Goal: Communication & Community: Connect with others

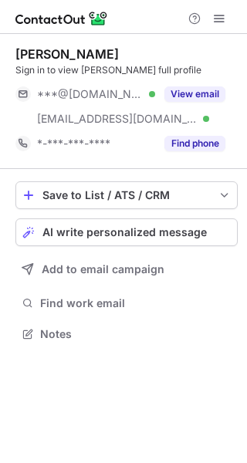
scroll to position [323, 247]
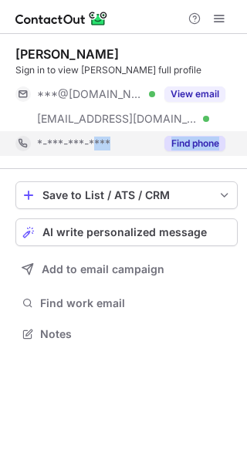
drag, startPoint x: 25, startPoint y: 170, endPoint x: 96, endPoint y: 136, distance: 77.9
click at [96, 136] on div "Clayton Mullen Sign in to view Clayton’s full profile ***@gmail.com Verified **…" at bounding box center [123, 195] width 247 height 323
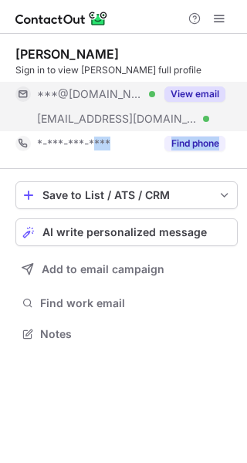
click at [200, 89] on button "View email" at bounding box center [194, 93] width 61 height 15
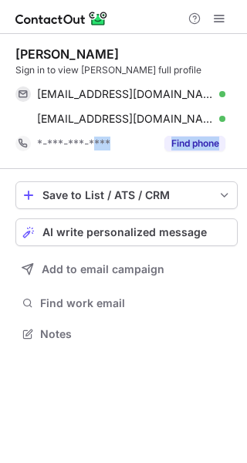
click at [163, 157] on div "Clayton Mullen Sign in to view Clayton’s full profile claytonsm89@gmail.com Ver…" at bounding box center [126, 101] width 222 height 135
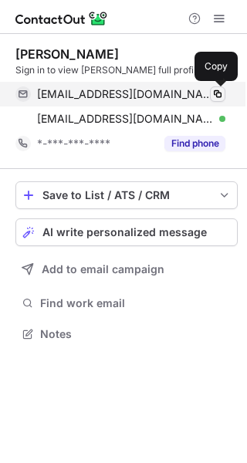
click at [221, 95] on span at bounding box center [217, 94] width 12 height 12
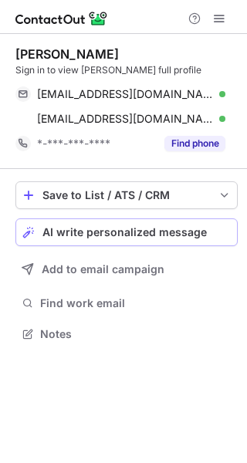
click at [199, 229] on span "AI write personalized message" at bounding box center [124, 232] width 164 height 12
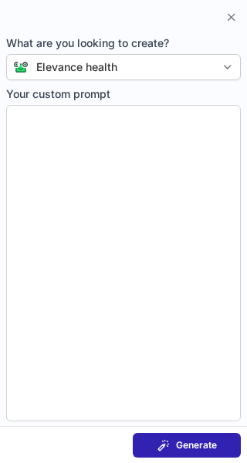
type textarea "**********"
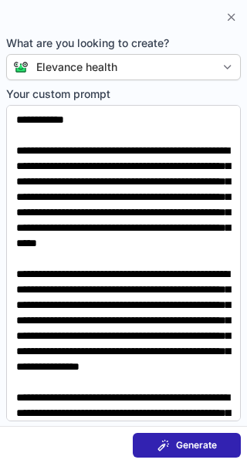
click at [211, 440] on span "Generate" at bounding box center [196, 445] width 41 height 12
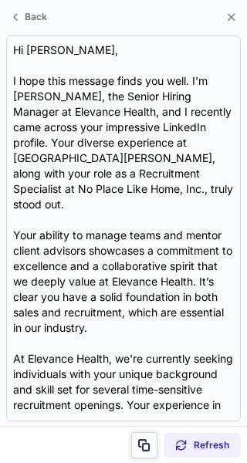
click at [143, 447] on span at bounding box center [144, 445] width 12 height 12
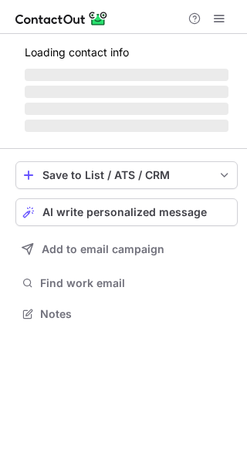
scroll to position [298, 247]
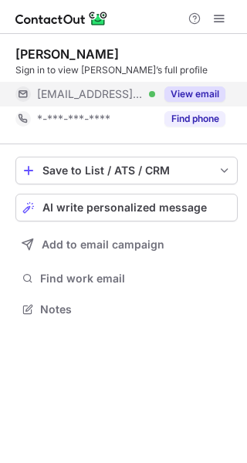
click at [214, 94] on button "View email" at bounding box center [194, 93] width 61 height 15
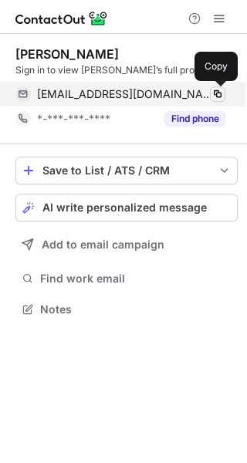
click at [218, 94] on span at bounding box center [217, 94] width 12 height 12
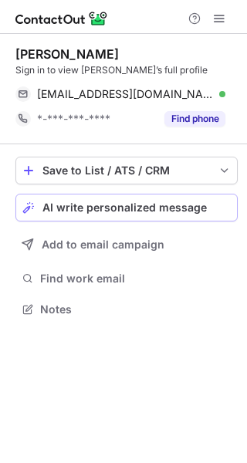
click at [214, 207] on div "AI write personalized message" at bounding box center [136, 207] width 188 height 12
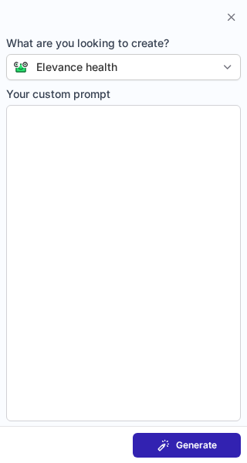
type textarea "**********"
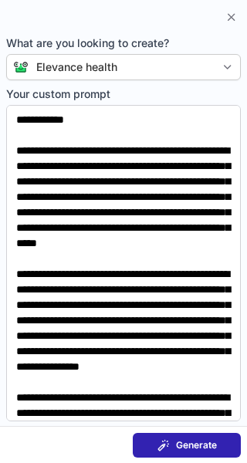
click at [166, 450] on span at bounding box center [163, 445] width 12 height 12
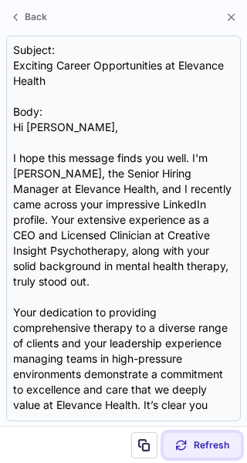
click at [221, 448] on span "Refresh" at bounding box center [211, 445] width 35 height 12
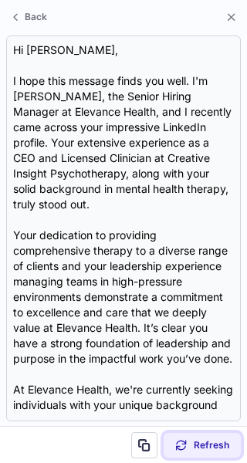
click at [209, 443] on span "Refresh" at bounding box center [211, 445] width 35 height 12
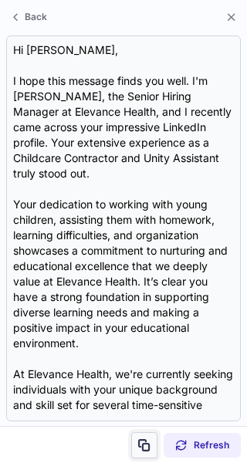
click at [145, 443] on span at bounding box center [144, 445] width 12 height 12
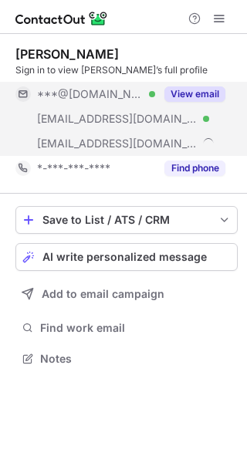
scroll to position [348, 247]
click at [212, 96] on button "View email" at bounding box center [194, 93] width 61 height 15
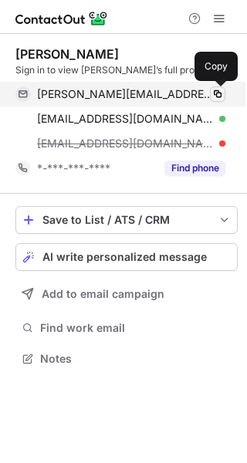
click at [217, 92] on span at bounding box center [217, 94] width 12 height 12
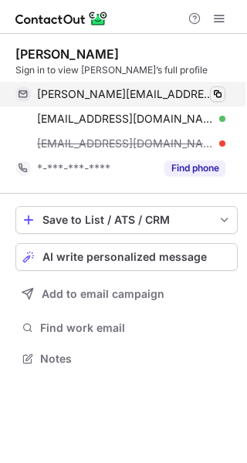
click at [217, 92] on span at bounding box center [217, 94] width 12 height 12
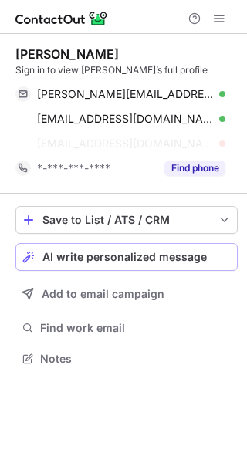
click at [153, 256] on span "AI write personalized message" at bounding box center [124, 257] width 164 height 12
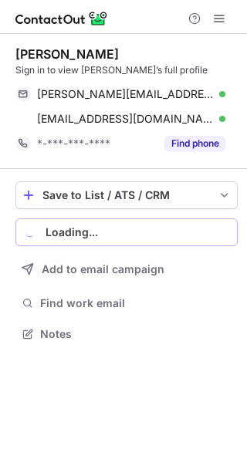
scroll to position [323, 247]
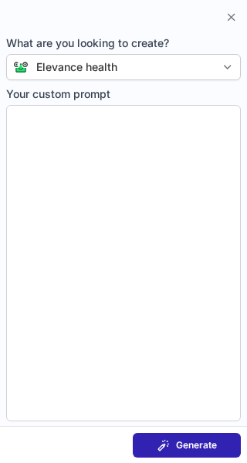
type textarea "**********"
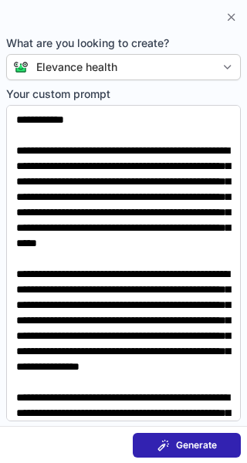
click at [201, 443] on span "Generate" at bounding box center [196, 445] width 41 height 12
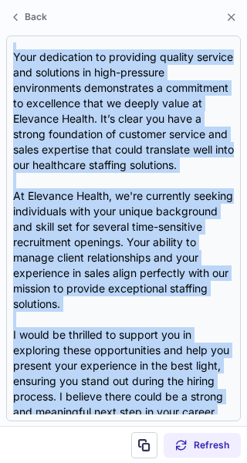
scroll to position [446, 0]
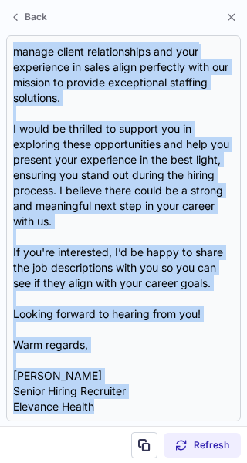
drag, startPoint x: 17, startPoint y: 109, endPoint x: 88, endPoint y: 470, distance: 368.5
click at [88, 462] on html "Bob Dowers Sign in to view Bob’s full profile bob.dowers@yahoo.com Verified Cop…" at bounding box center [123, 231] width 247 height 463
copy div "Hi Bob, I hope this message finds you well. I'm Katherine McKinnon, the Senior …"
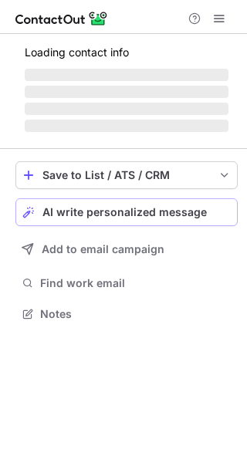
scroll to position [323, 247]
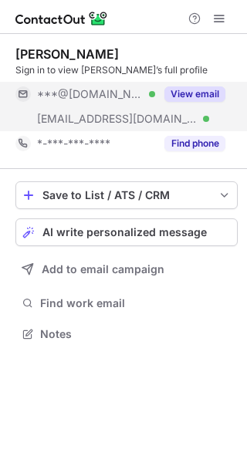
click at [190, 88] on button "View email" at bounding box center [194, 93] width 61 height 15
click at [155, 88] on div "***@[DOMAIN_NAME] Verified" at bounding box center [96, 94] width 118 height 14
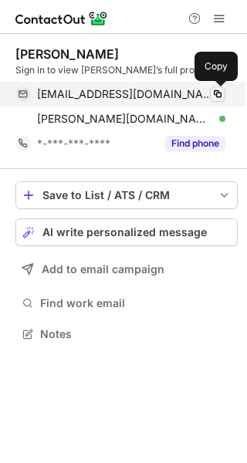
click at [217, 92] on span at bounding box center [217, 94] width 12 height 12
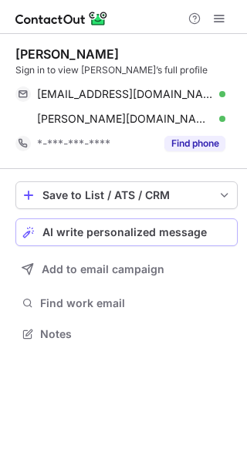
click at [213, 224] on button "AI write personalized message" at bounding box center [126, 232] width 222 height 28
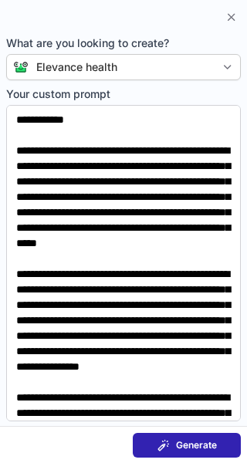
click at [192, 442] on span "Generate" at bounding box center [196, 445] width 41 height 12
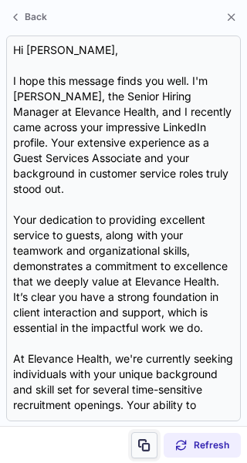
click at [147, 446] on span at bounding box center [144, 445] width 12 height 12
click at [149, 448] on span at bounding box center [144, 445] width 12 height 12
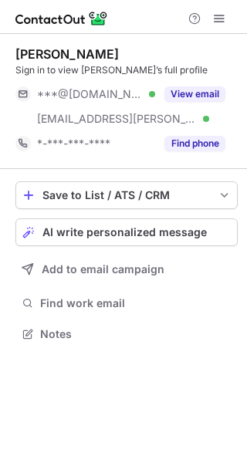
scroll to position [323, 247]
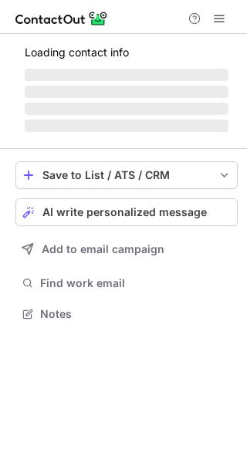
scroll to position [323, 247]
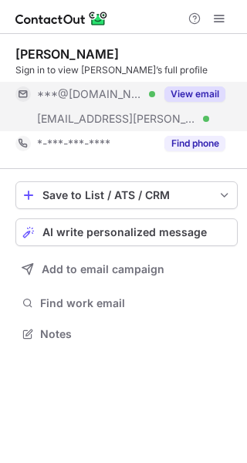
click at [193, 94] on button "View email" at bounding box center [194, 93] width 61 height 15
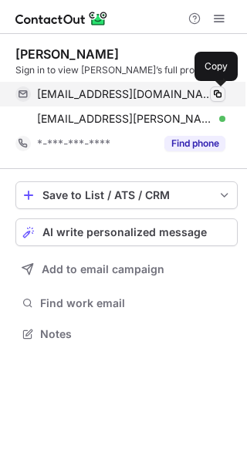
click at [212, 93] on span at bounding box center [217, 94] width 12 height 12
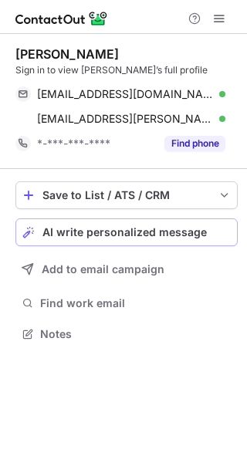
click at [147, 228] on span "AI write personalized message" at bounding box center [124, 232] width 164 height 12
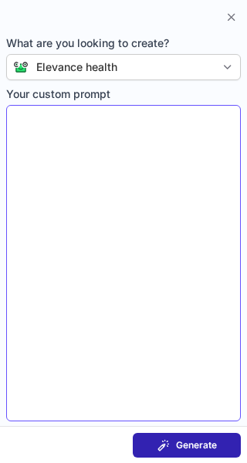
type textarea "**********"
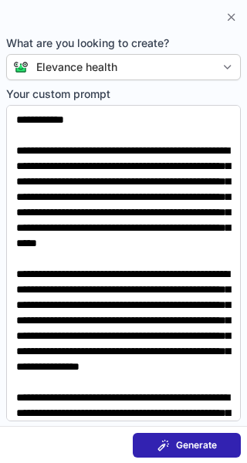
click at [205, 449] on span "Generate" at bounding box center [196, 445] width 41 height 12
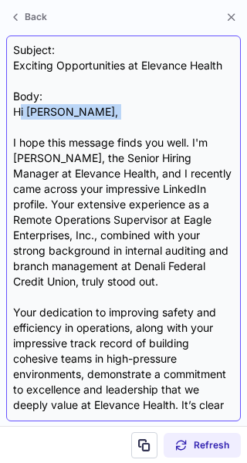
drag, startPoint x: 18, startPoint y: 113, endPoint x: 29, endPoint y: 132, distance: 22.1
click at [29, 132] on div "Subject: Exciting Opportunities at Elevance Health Body: Hi [PERSON_NAME], I ho…" at bounding box center [123, 228] width 221 height 372
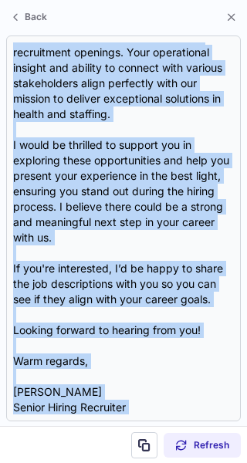
scroll to position [523, 0]
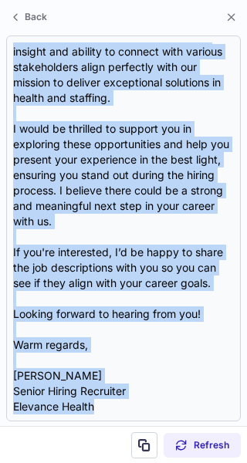
drag, startPoint x: 16, startPoint y: 114, endPoint x: 39, endPoint y: 536, distance: 422.4
click at [39, 462] on html "[PERSON_NAME] Sign in to view [PERSON_NAME]’s full profile [EMAIL_ADDRESS][DOMA…" at bounding box center [123, 231] width 247 height 463
copy div "Lo Ipsumd, S amet cons adipisc elits doe temp. I'u Laboreetd MaGnaali, eni Admi…"
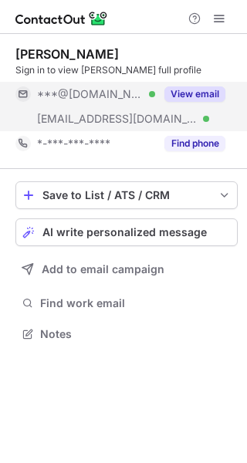
scroll to position [323, 247]
click at [210, 93] on button "View email" at bounding box center [194, 93] width 61 height 15
